Goal: Task Accomplishment & Management: Manage account settings

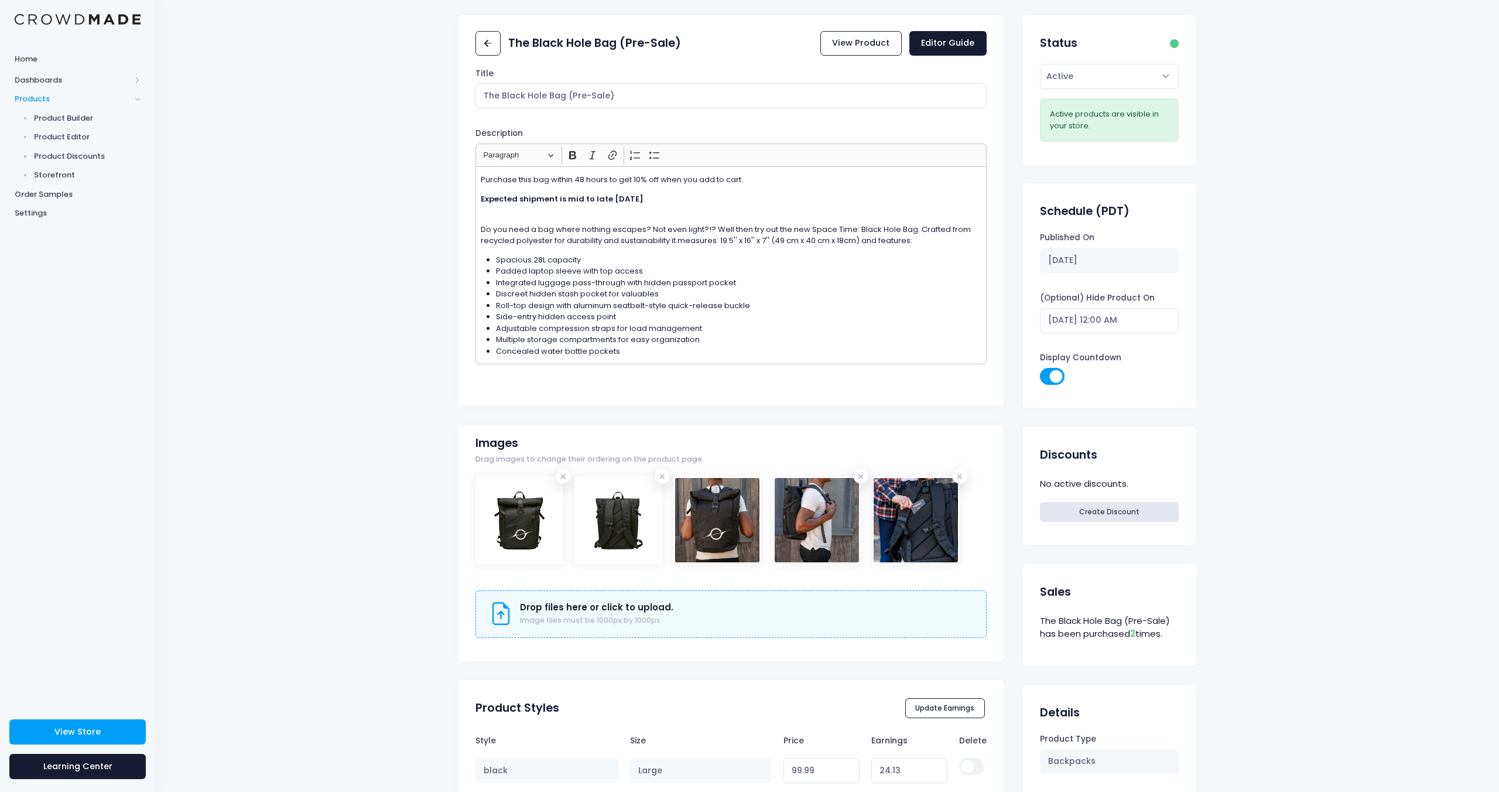
scroll to position [39, 0]
click at [890, 46] on link "View Product" at bounding box center [860, 44] width 81 height 25
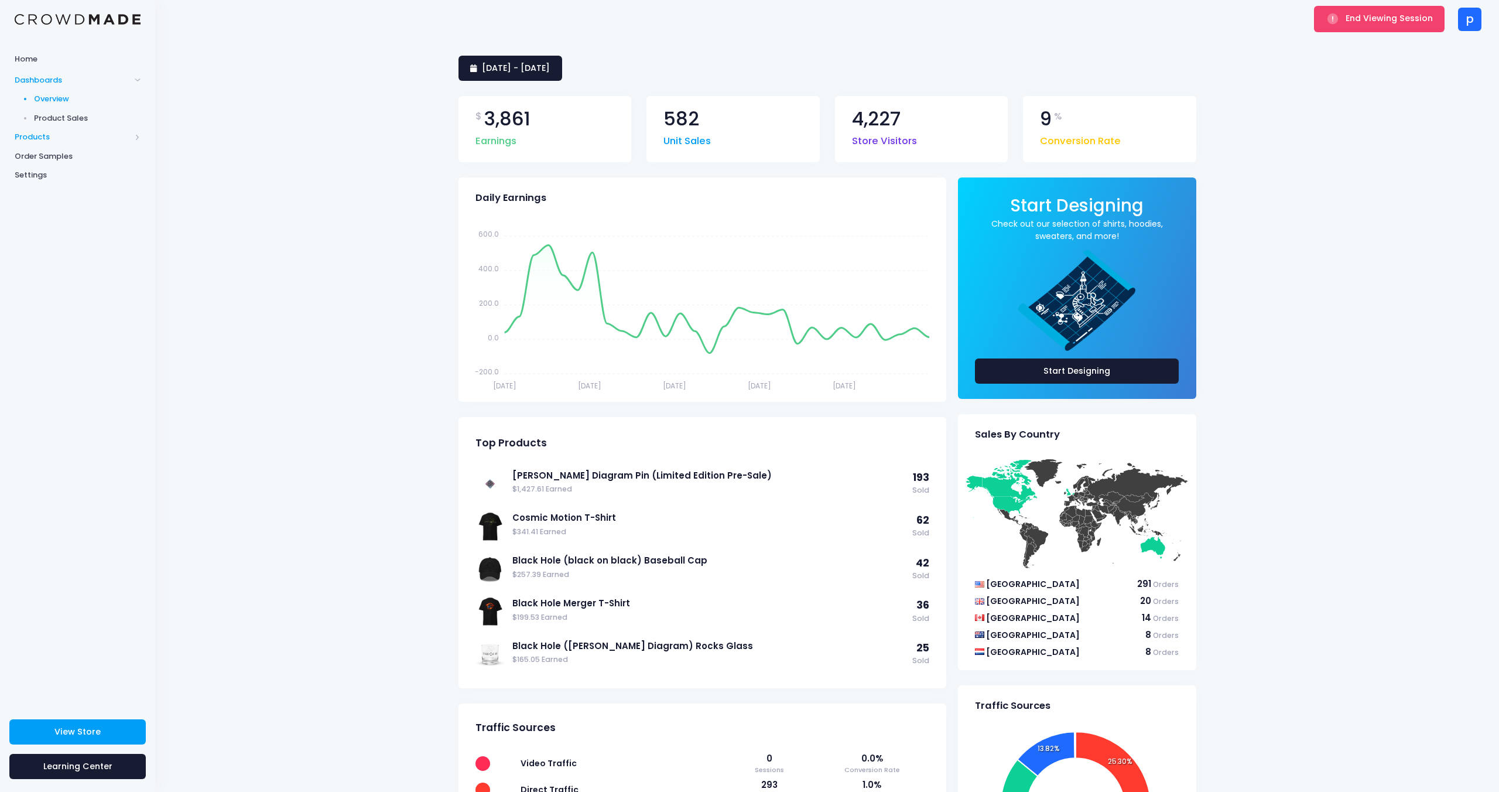
drag, startPoint x: 53, startPoint y: 132, endPoint x: 73, endPoint y: 134, distance: 20.0
click at [53, 132] on span "Products" at bounding box center [73, 137] width 116 height 12
click at [69, 134] on span "Product Editor" at bounding box center [87, 137] width 107 height 12
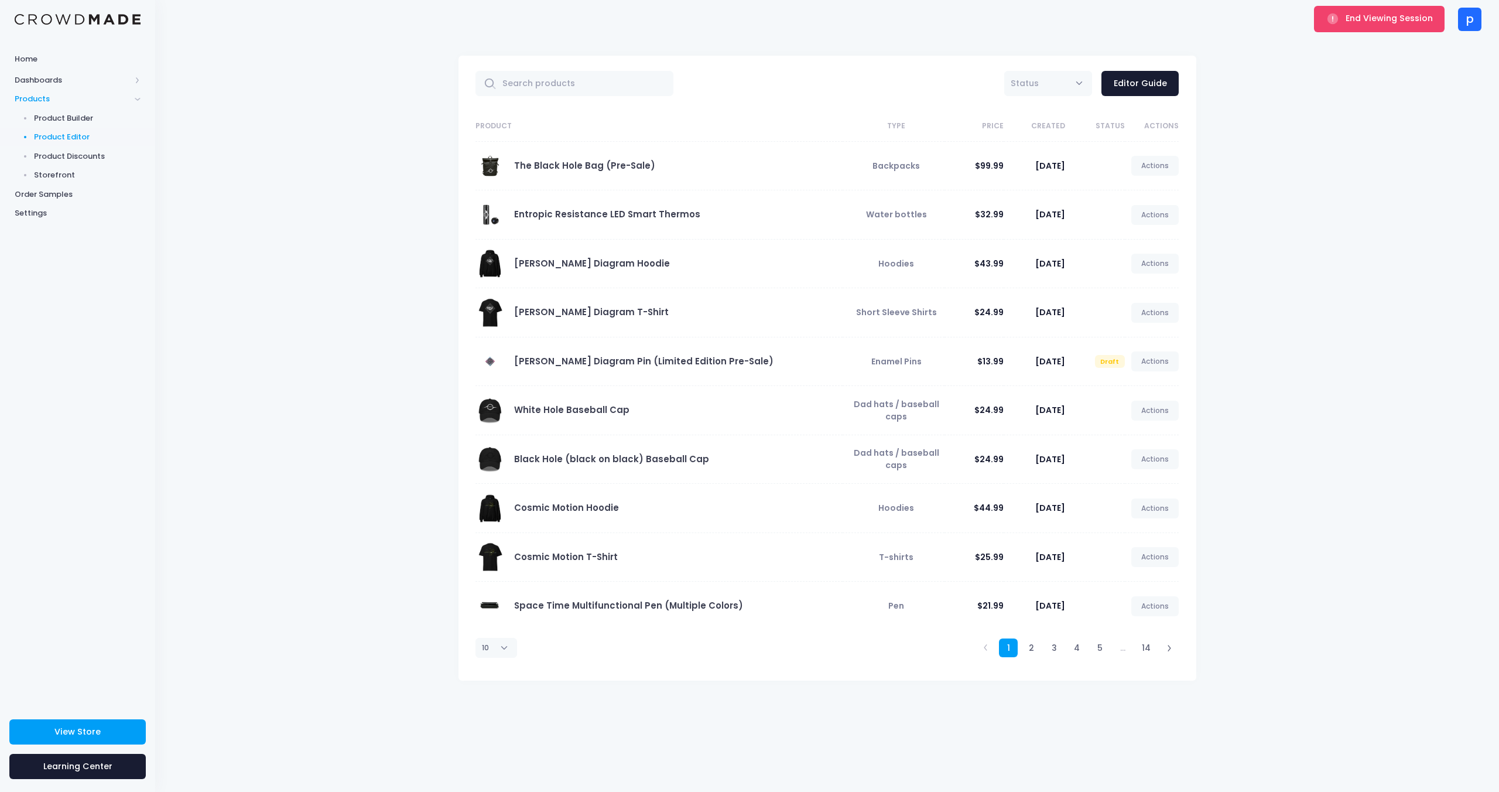
drag, startPoint x: 611, startPoint y: 162, endPoint x: 905, endPoint y: 117, distance: 298.0
click at [611, 162] on link "The Black Hole Bag (Pre-Sale)" at bounding box center [584, 165] width 141 height 12
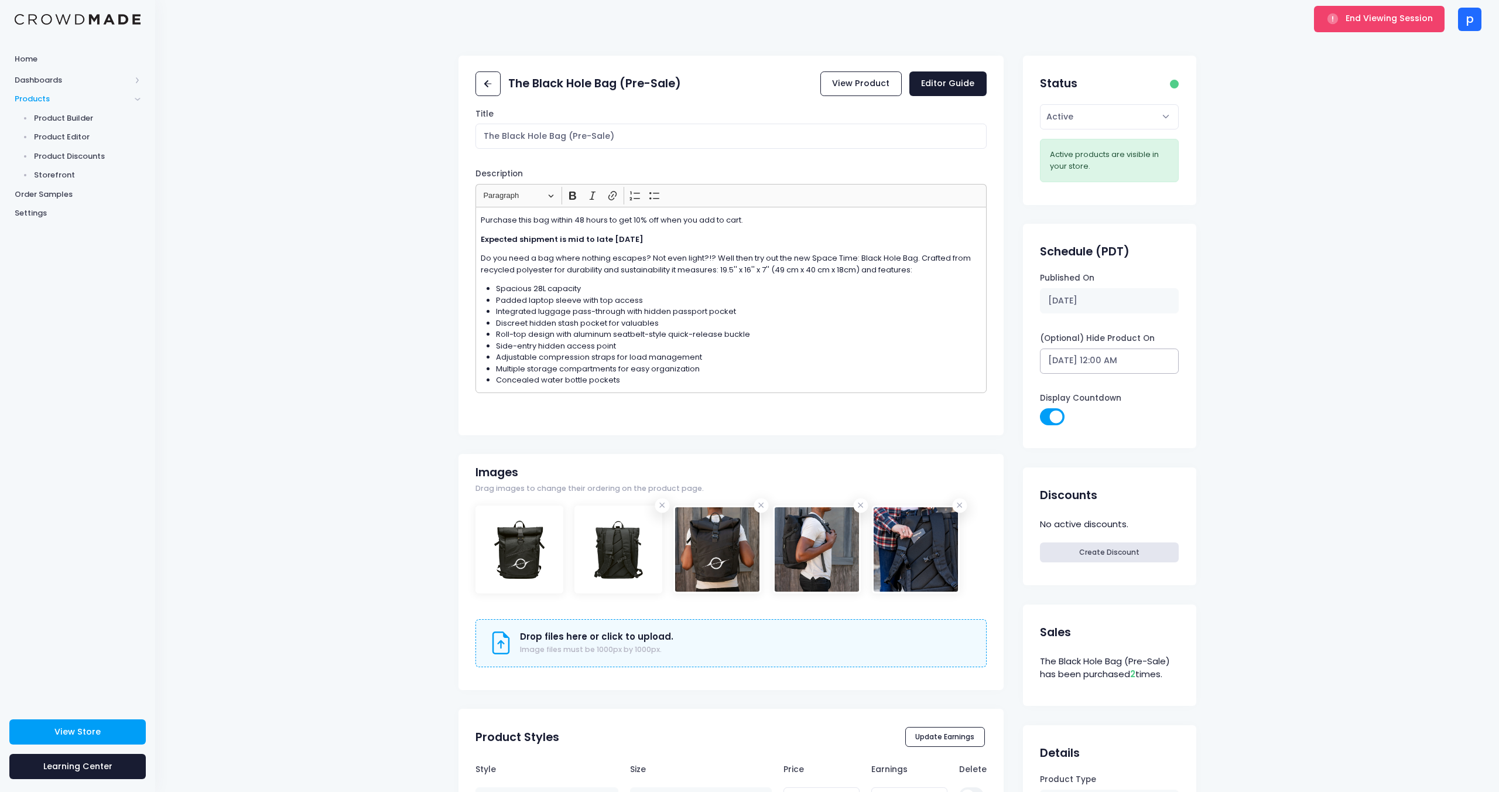
click at [1111, 363] on input "10/17/2025 12:00 AM" at bounding box center [1109, 360] width 139 height 25
click at [1156, 583] on button "Update" at bounding box center [1149, 582] width 50 height 21
type input "[DATE] 12:00 AM"
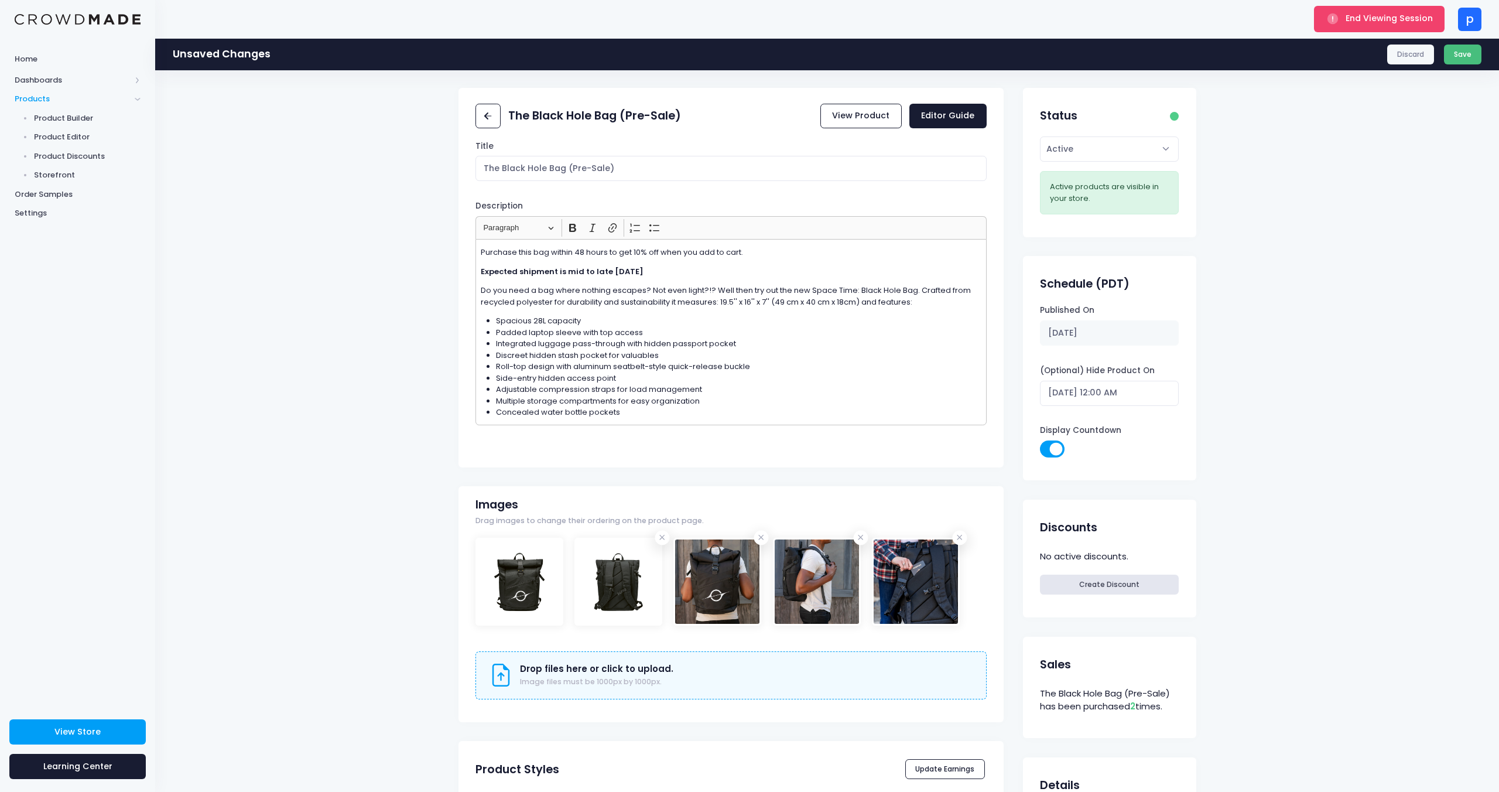
click at [1449, 59] on button "Save" at bounding box center [1463, 55] width 38 height 20
click at [758, 249] on p "Purchase this bag within 48 hours to get 10% off when you add to cart." at bounding box center [731, 253] width 501 height 12
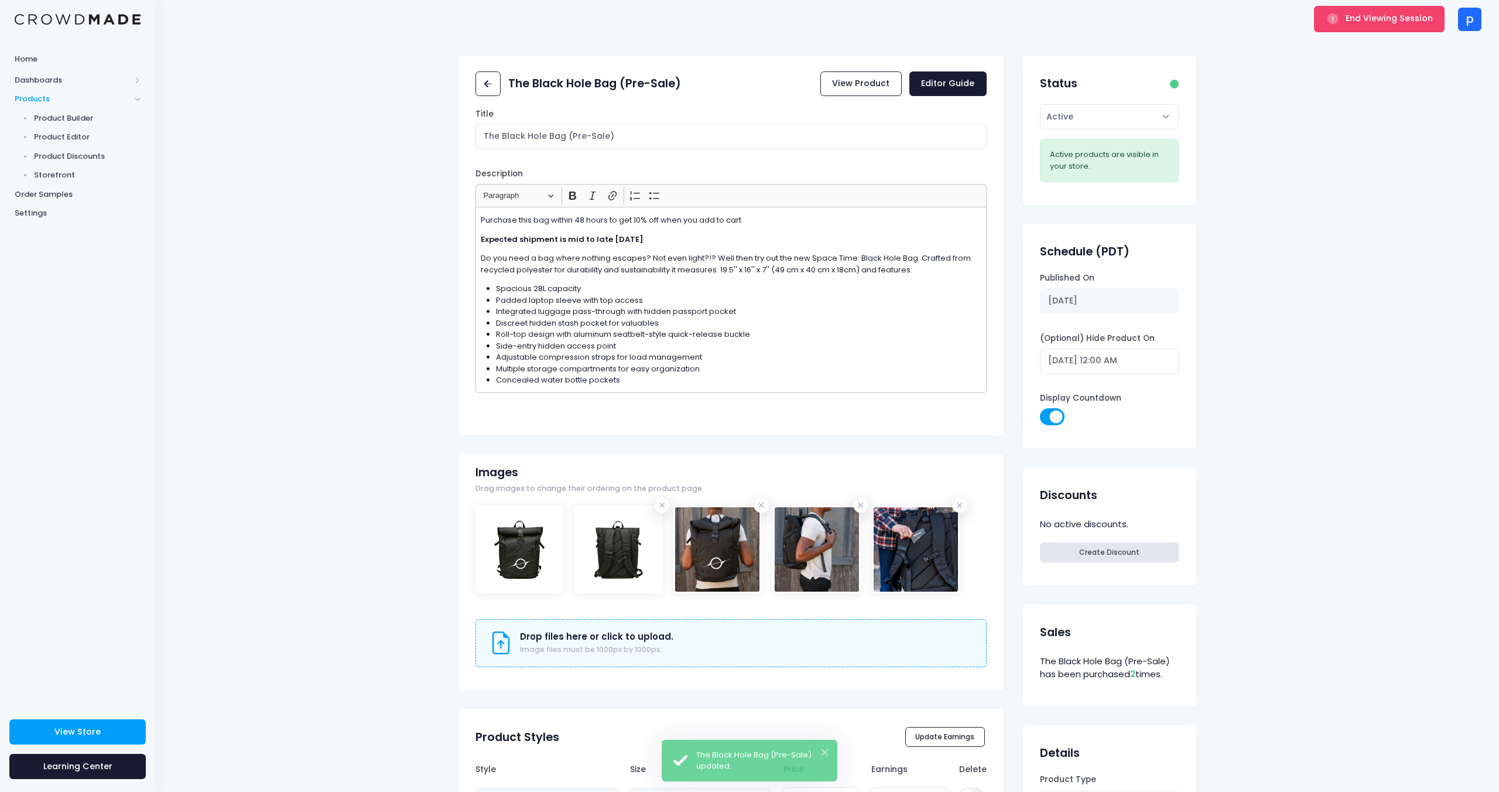
click at [609, 222] on p "Purchase this bag within 48 hours to get 10% off when you add to cart." at bounding box center [731, 220] width 501 height 12
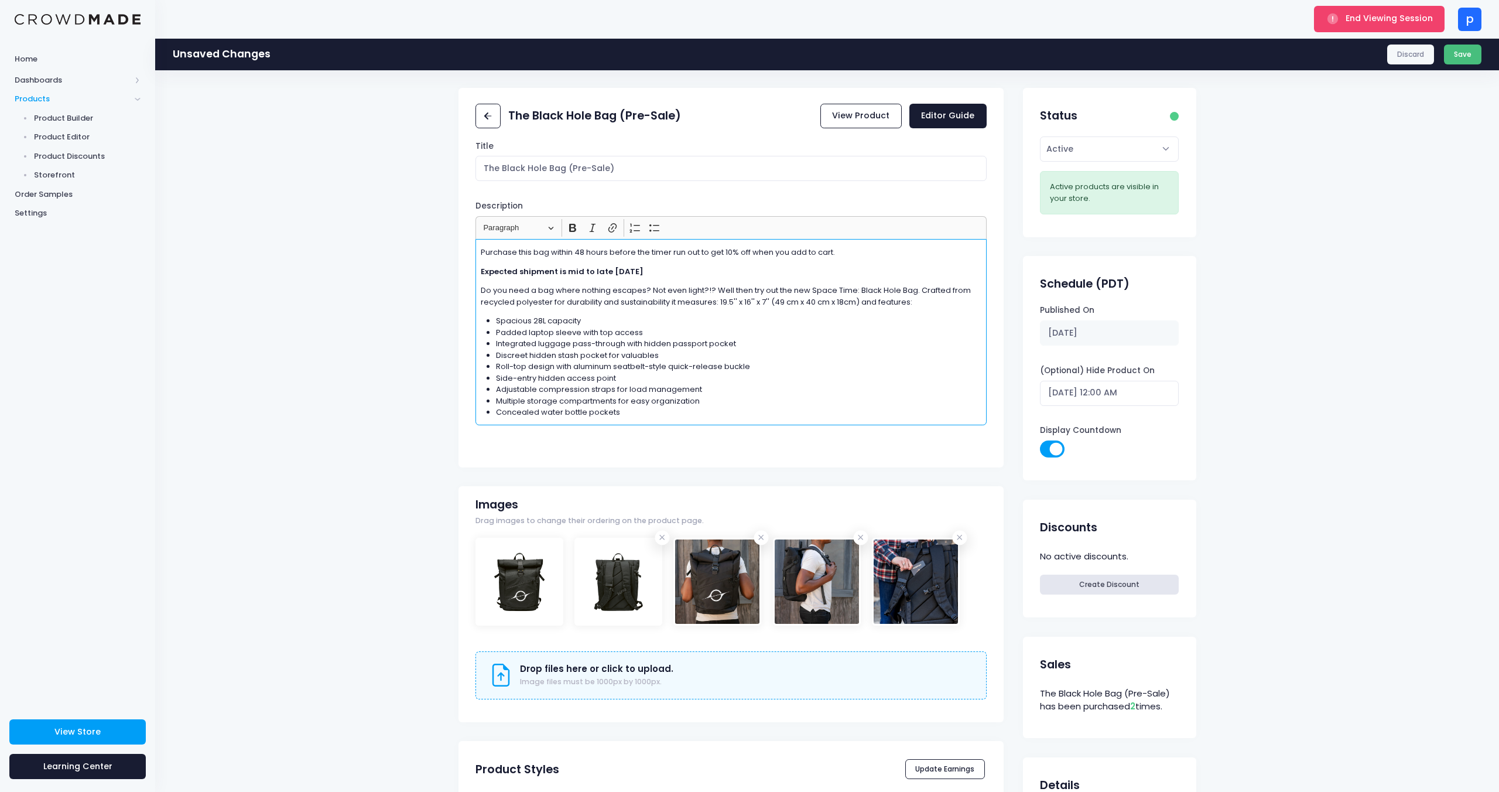
click at [1451, 57] on button "Save" at bounding box center [1463, 55] width 38 height 20
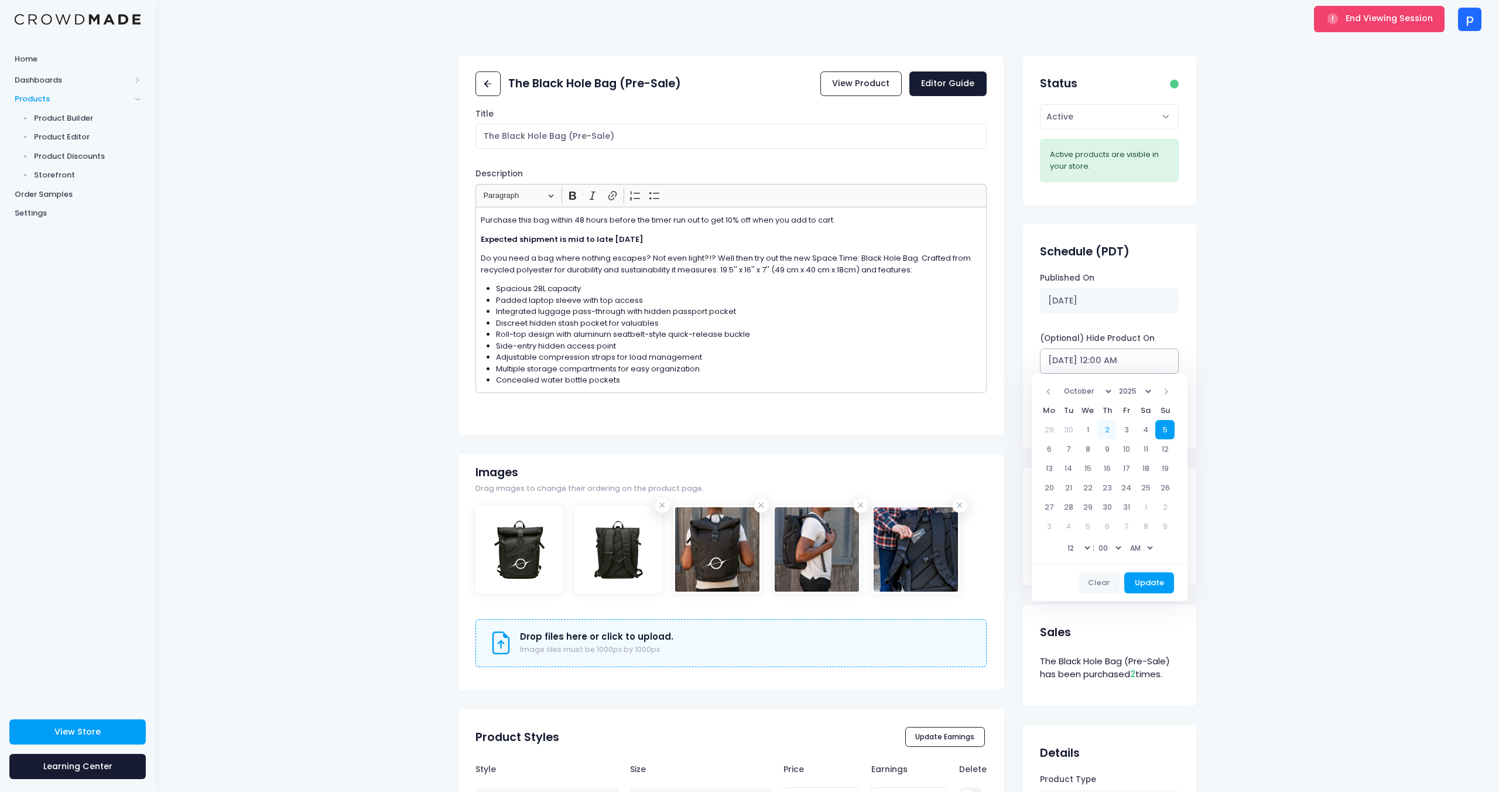
click at [1135, 365] on input "[DATE] 12:00 AM" at bounding box center [1109, 360] width 139 height 25
click at [1225, 360] on div "The Black Hole Bag (Pre-Sale) View Product Editor Guide Title The [GEOGRAPHIC_D…" at bounding box center [827, 561] width 1344 height 1010
click at [1132, 363] on input "[DATE] 12:00 AM" at bounding box center [1109, 360] width 139 height 25
click at [1210, 370] on div "The Black Hole Bag (Pre-Sale) View Product Editor Guide Title The Black Hole Ba…" at bounding box center [827, 561] width 773 height 1010
click at [1125, 363] on input "10/05/2025 12:00 AM" at bounding box center [1109, 360] width 139 height 25
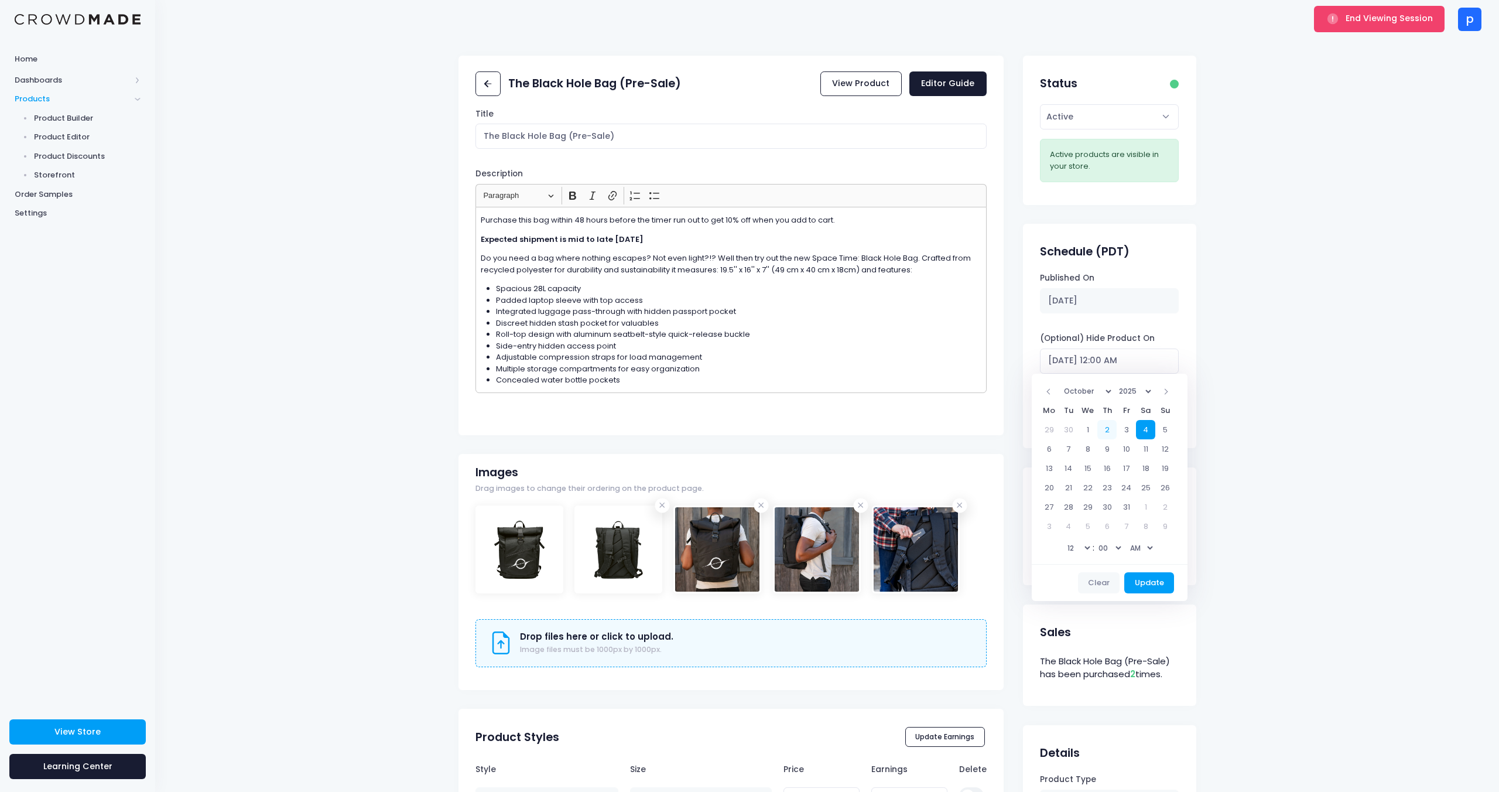
click at [1079, 549] on select "1 2 3 4 5 6 7 8 9 10 11 12" at bounding box center [1078, 548] width 29 height 18
click at [1141, 548] on select "AM PM" at bounding box center [1140, 548] width 29 height 18
click at [1151, 586] on button "Update" at bounding box center [1149, 582] width 50 height 21
type input "[DATE] 09:00 PM"
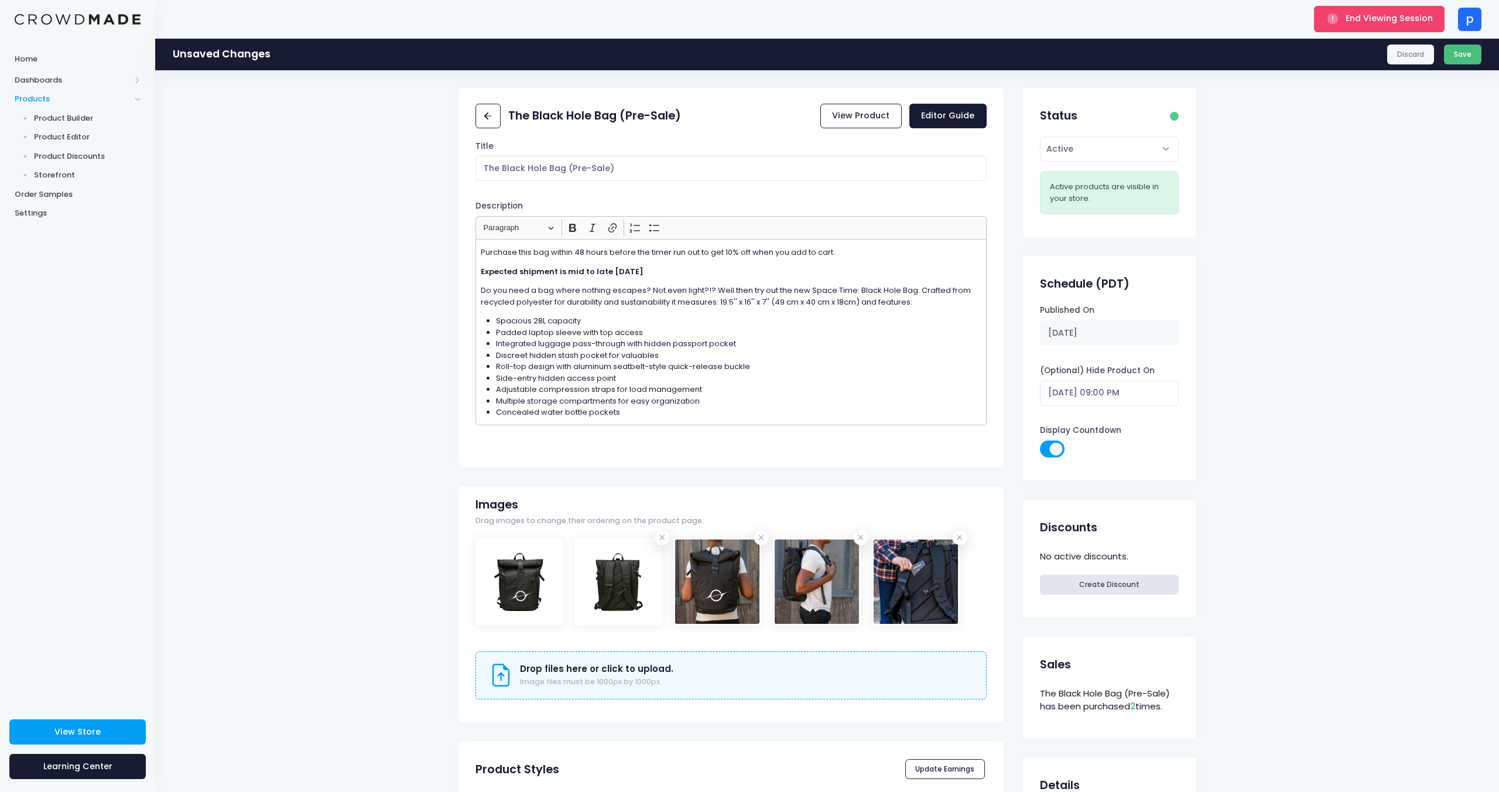
drag, startPoint x: 1473, startPoint y: 57, endPoint x: 1466, endPoint y: 57, distance: 7.1
click at [1473, 57] on button "Save" at bounding box center [1463, 55] width 38 height 20
